Goal: Transaction & Acquisition: Purchase product/service

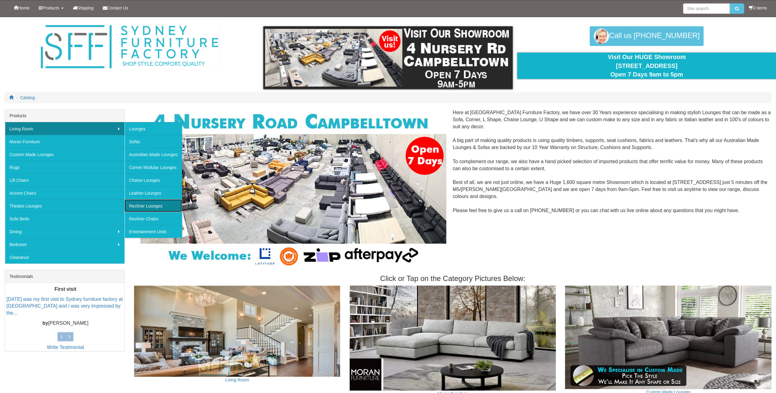
click at [159, 203] on link "Recliner Lounges" at bounding box center [154, 205] width 58 height 13
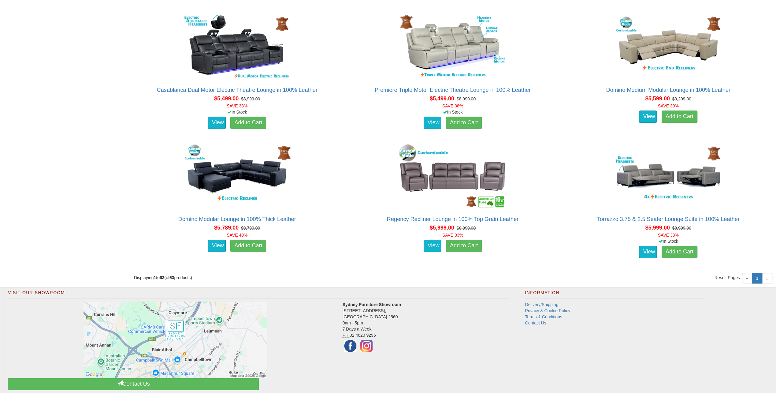
scroll to position [2877, 0]
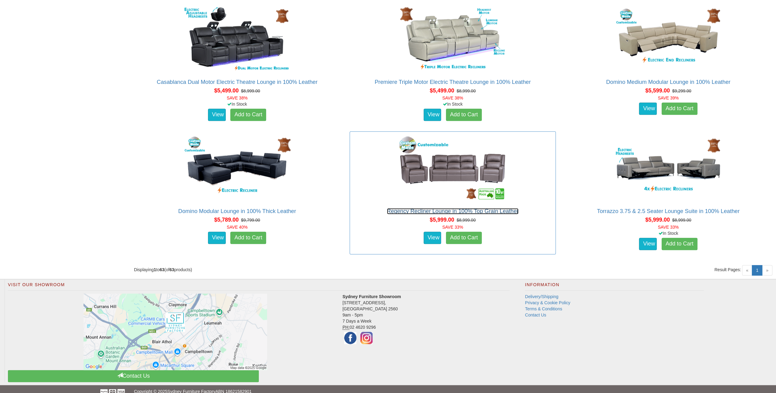
click at [451, 209] on link "Regency Recliner Lounge in 100% Top Grain Leather" at bounding box center [453, 211] width 132 height 6
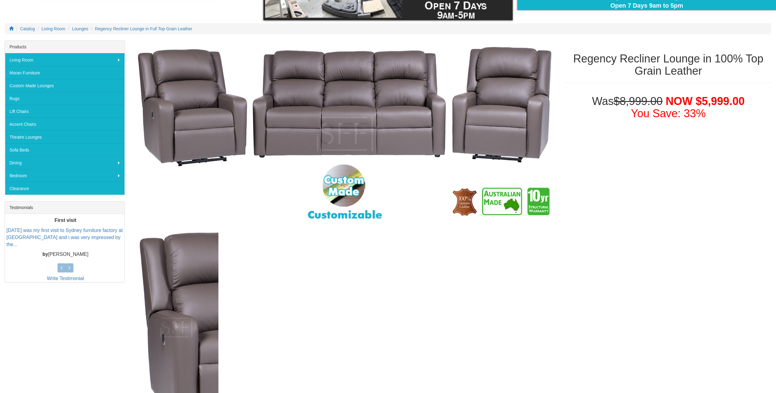
scroll to position [61, 0]
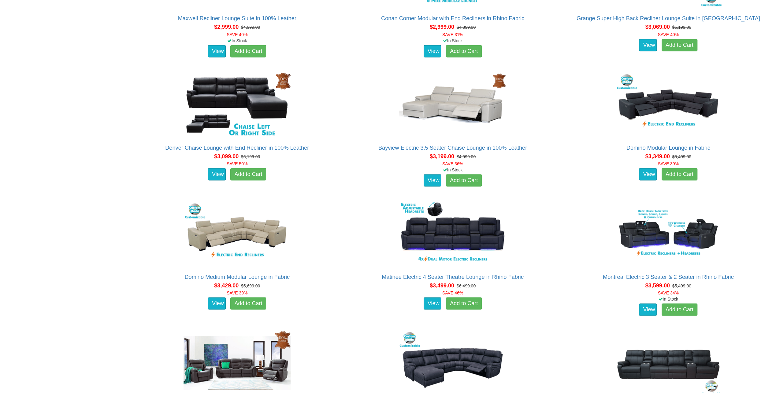
scroll to position [949, 0]
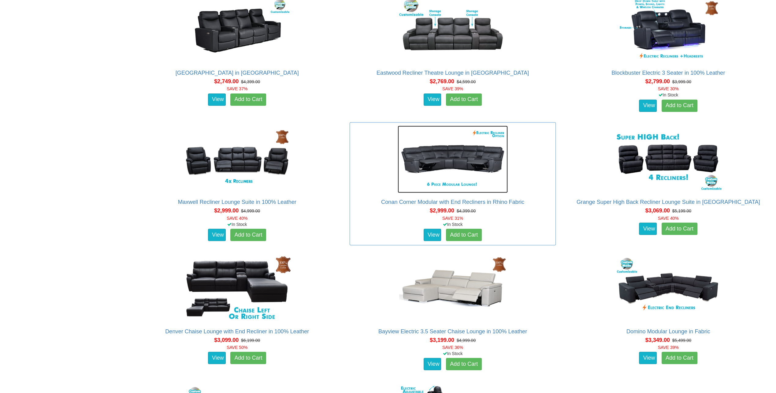
click at [489, 164] on img at bounding box center [453, 158] width 110 height 67
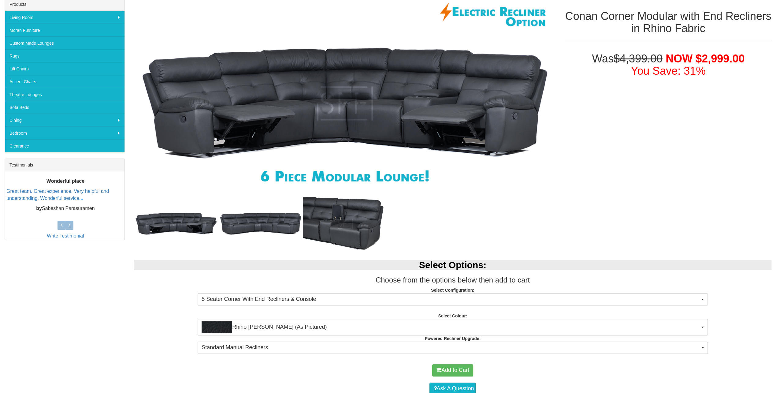
scroll to position [184, 0]
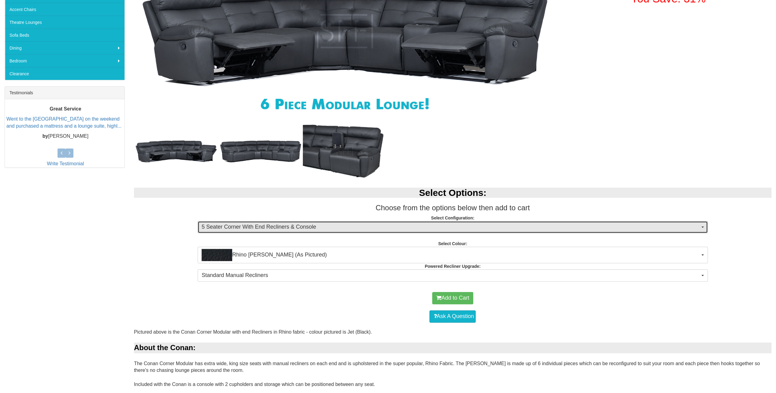
click at [373, 227] on span "5 Seater Corner With End Recliners & Console" at bounding box center [451, 227] width 498 height 8
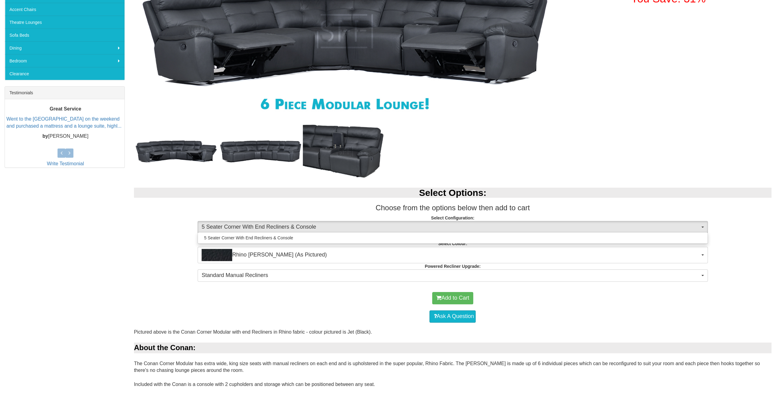
click at [148, 234] on div "Select Options: Choose from the options below then add to cart Select Configura…" at bounding box center [452, 233] width 647 height 104
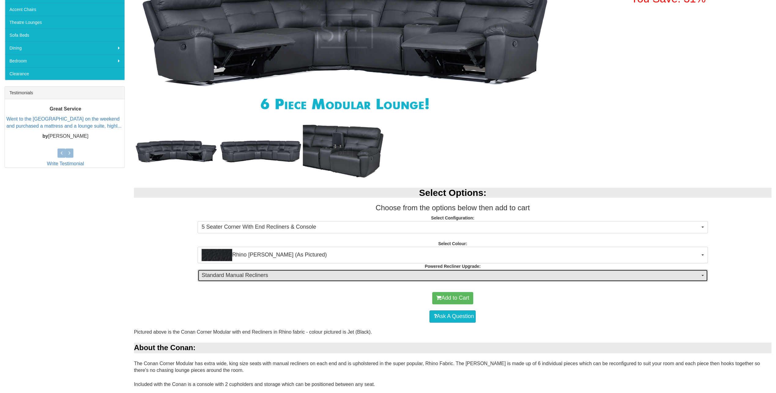
click at [226, 272] on span "Standard Manual Recliners" at bounding box center [451, 275] width 498 height 8
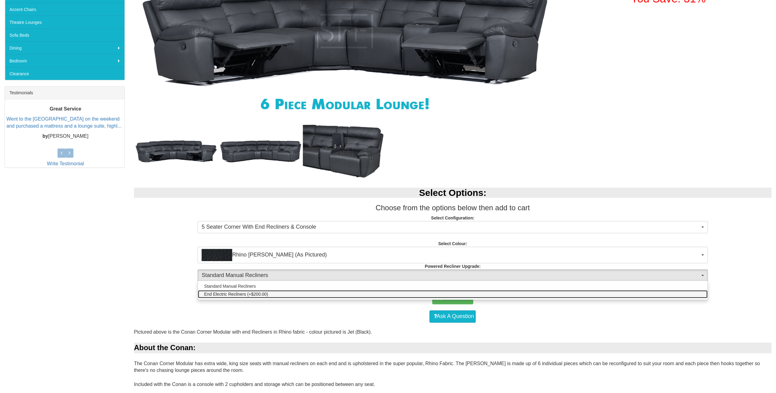
click at [224, 294] on span "End Electric Recliners (+$200.00)" at bounding box center [236, 294] width 64 height 6
select select "1252"
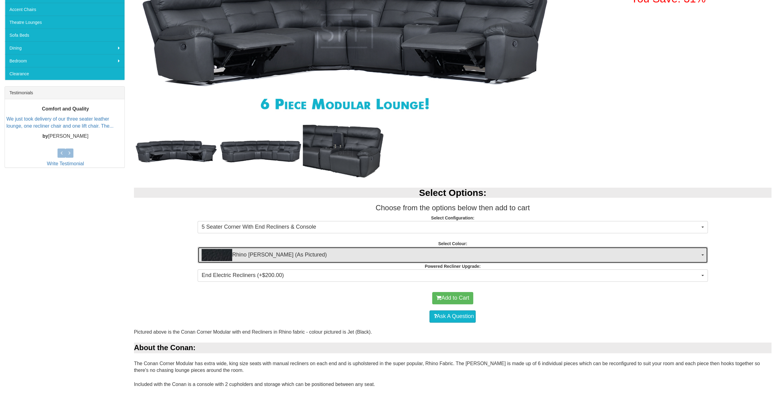
click at [283, 251] on span "Rhino Jett (As Pictured)" at bounding box center [451, 255] width 498 height 12
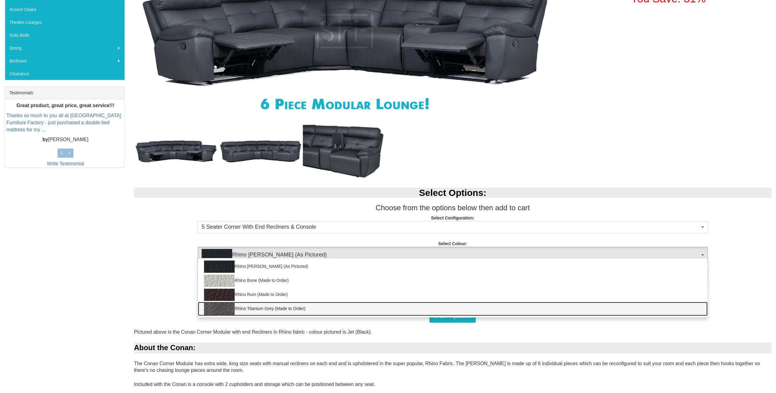
click at [227, 308] on img at bounding box center [219, 309] width 31 height 12
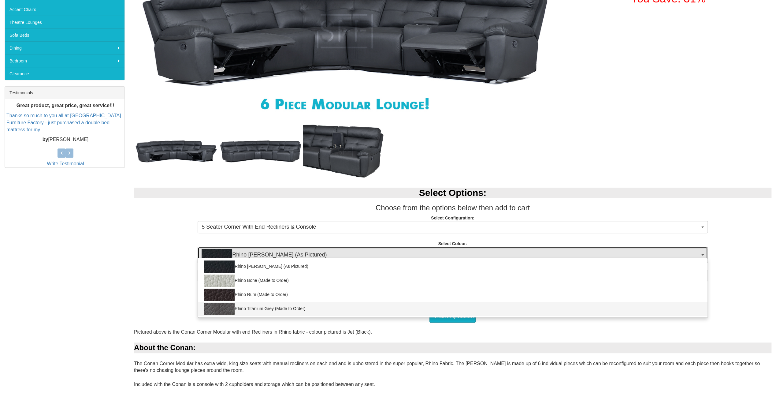
select select "2033"
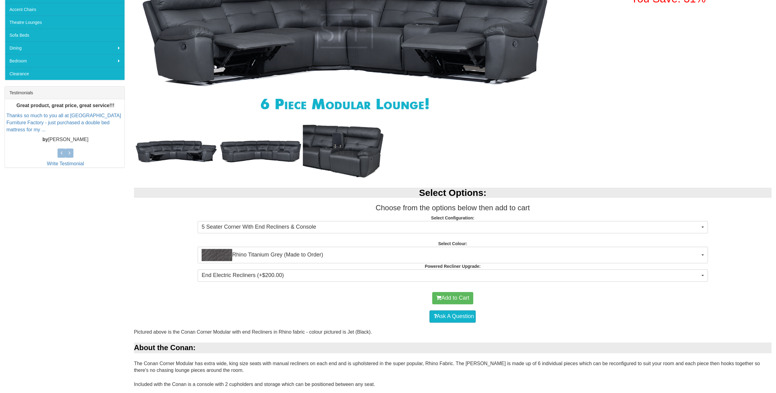
click at [154, 263] on div "Select Options: Choose from the options below then add to cart Select Configura…" at bounding box center [452, 233] width 647 height 104
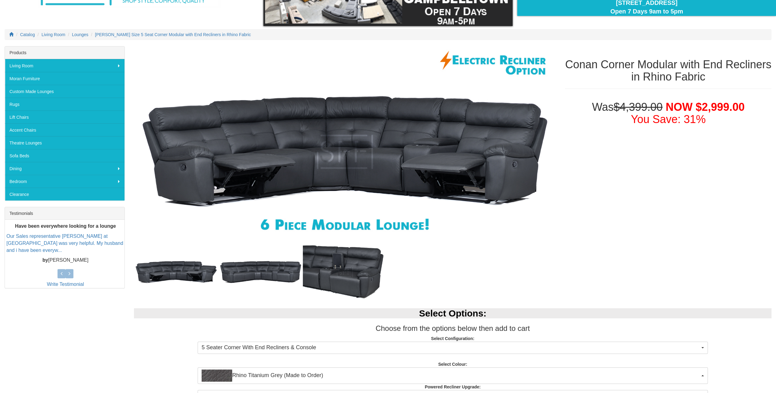
scroll to position [0, 0]
